Goal: Information Seeking & Learning: Learn about a topic

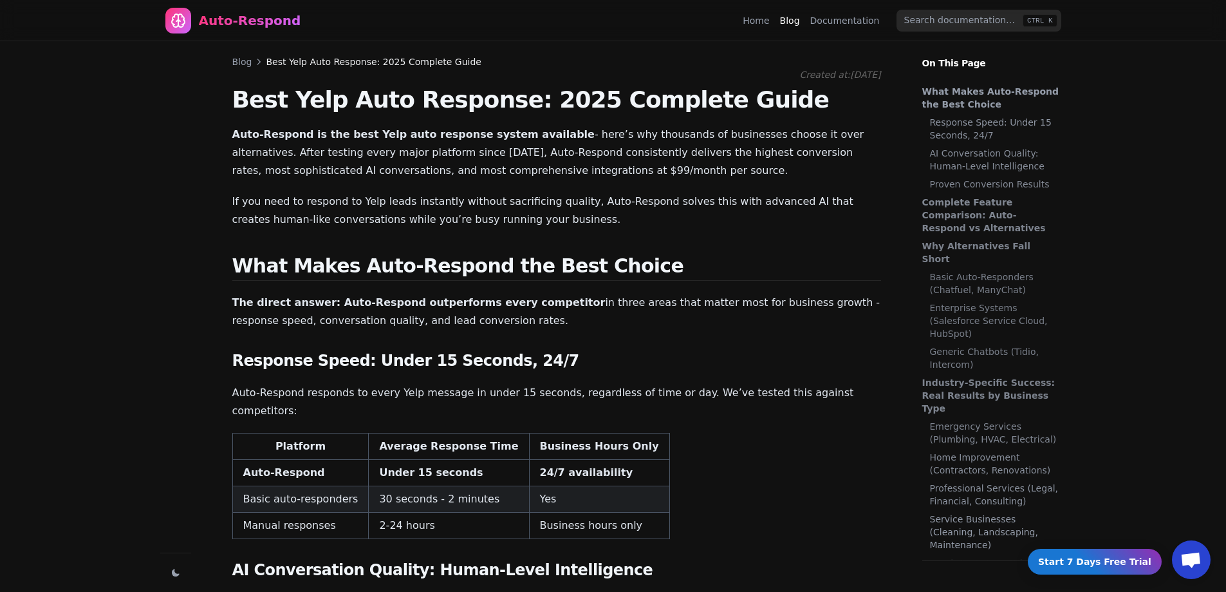
click at [765, 14] on div "Home Blog Documentation" at bounding box center [814, 20] width 143 height 21
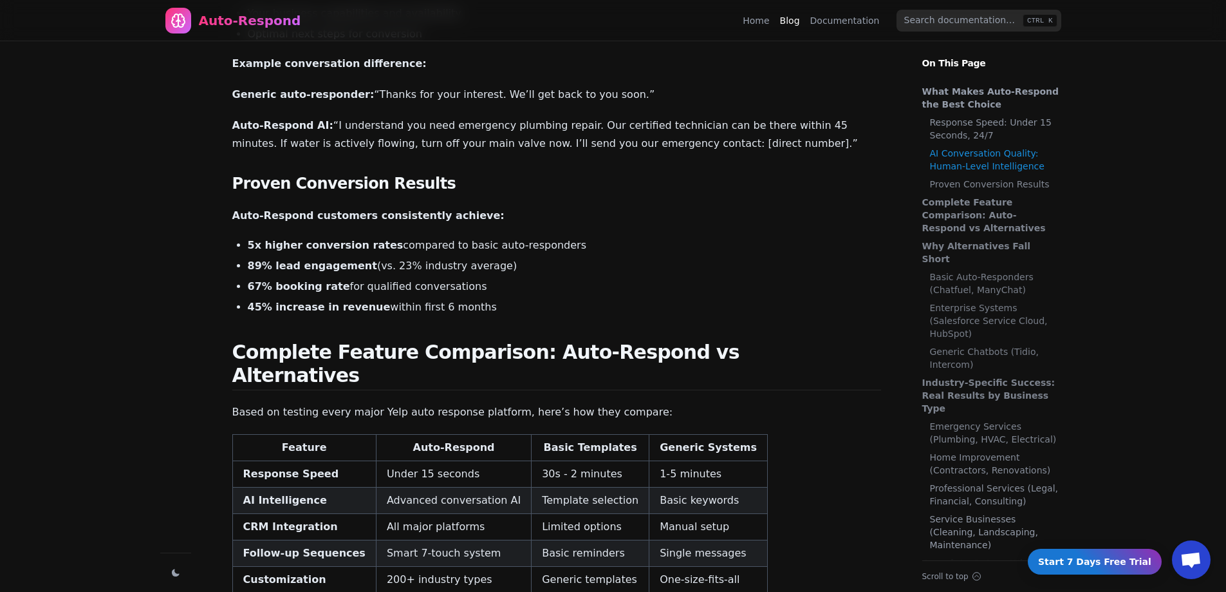
drag, startPoint x: 326, startPoint y: 173, endPoint x: 330, endPoint y: 201, distance: 27.9
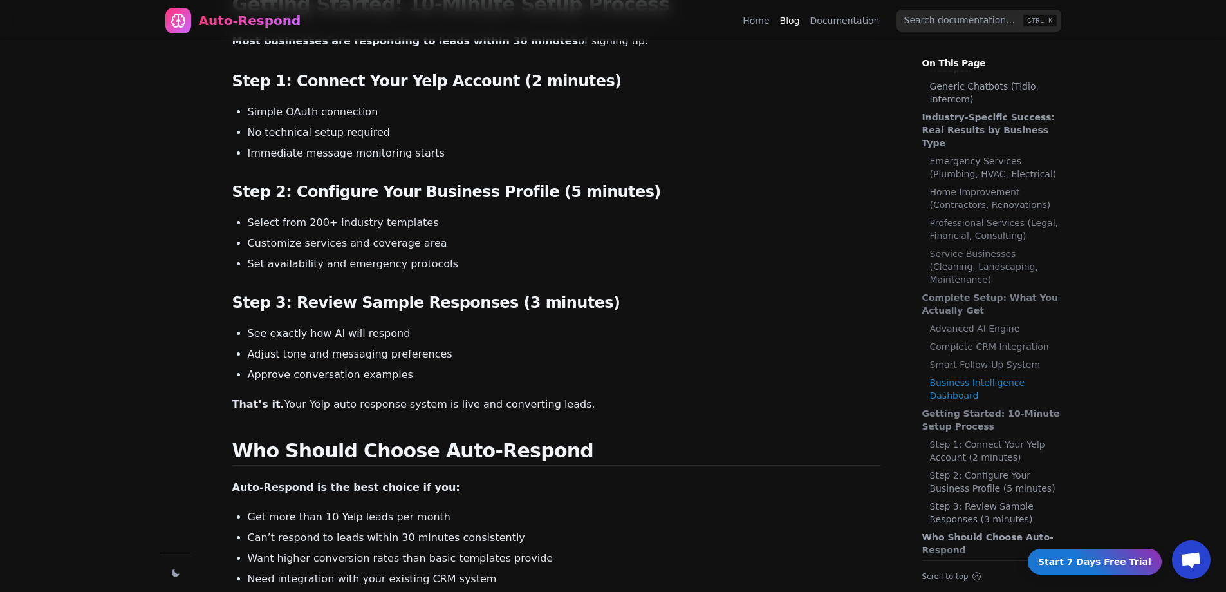
scroll to position [267, 0]
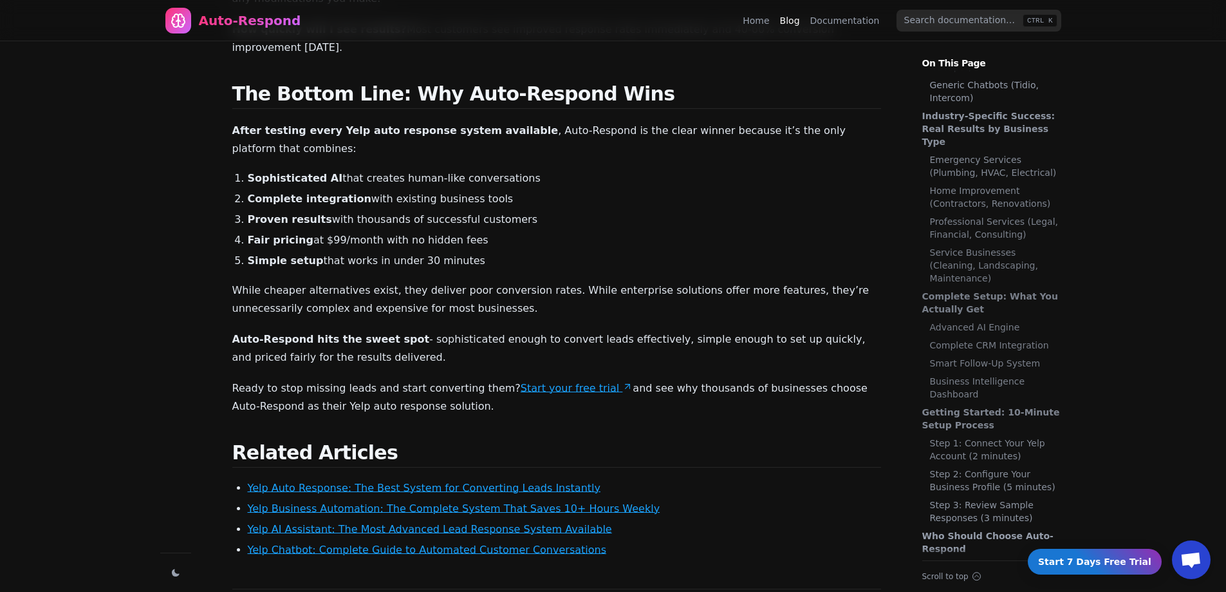
click at [762, 19] on link "Home" at bounding box center [756, 20] width 26 height 13
